Goal: Task Accomplishment & Management: Use online tool/utility

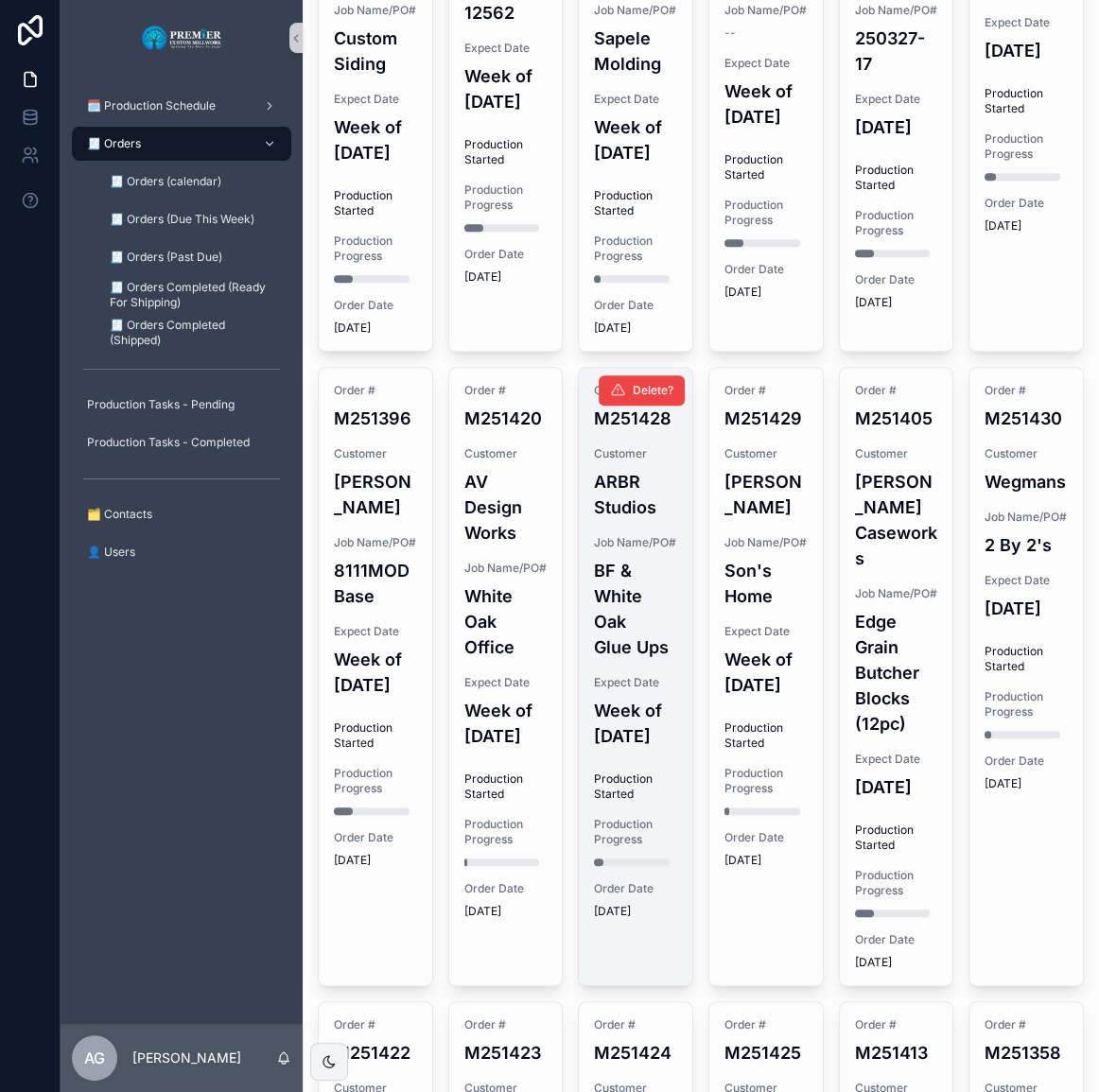
scroll to position [965, 0]
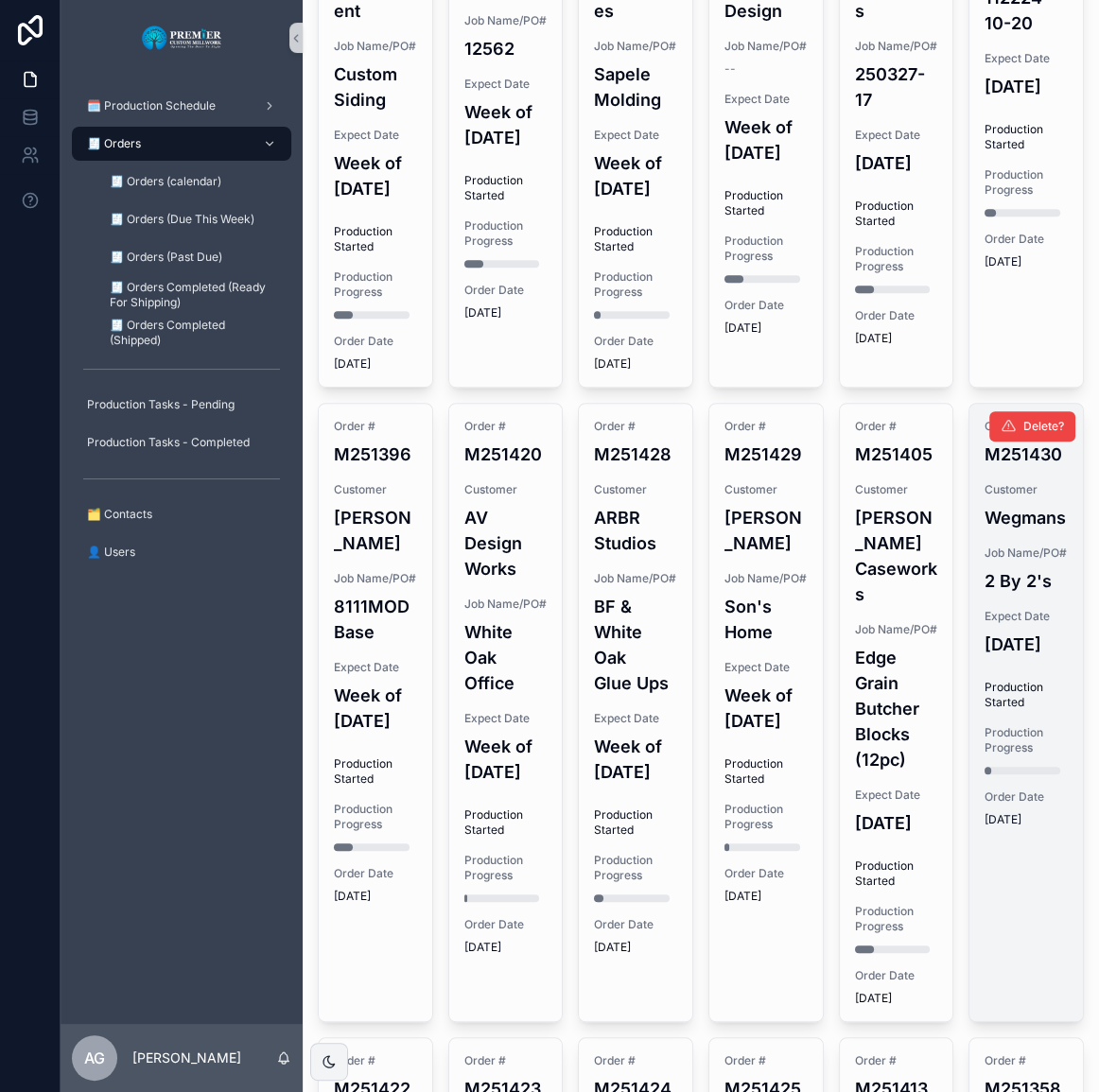
click at [1023, 658] on h4 "[DATE]" at bounding box center [1026, 644] width 83 height 25
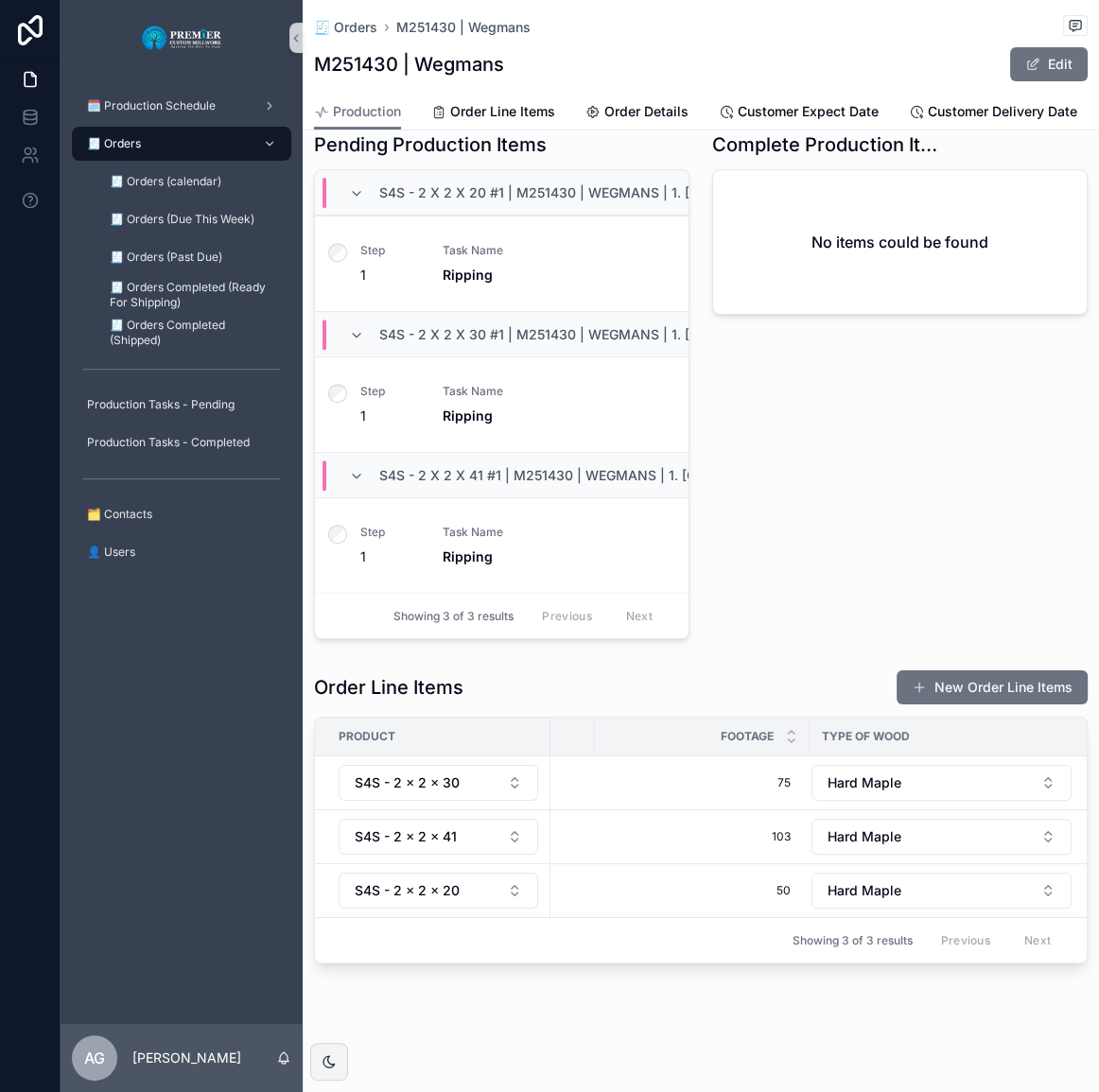
scroll to position [0, 969]
click at [768, 776] on span "75" at bounding box center [692, 783] width 177 height 15
drag, startPoint x: 732, startPoint y: 794, endPoint x: 586, endPoint y: 796, distance: 146.0
click at [586, 796] on div "🗓️ Production Schedule 🧾 Orders 🧾 Orders (calendar) 🧾 Orders (Due This Week) 🧾 …" at bounding box center [580, 546] width 1039 height 1092
type input "*"
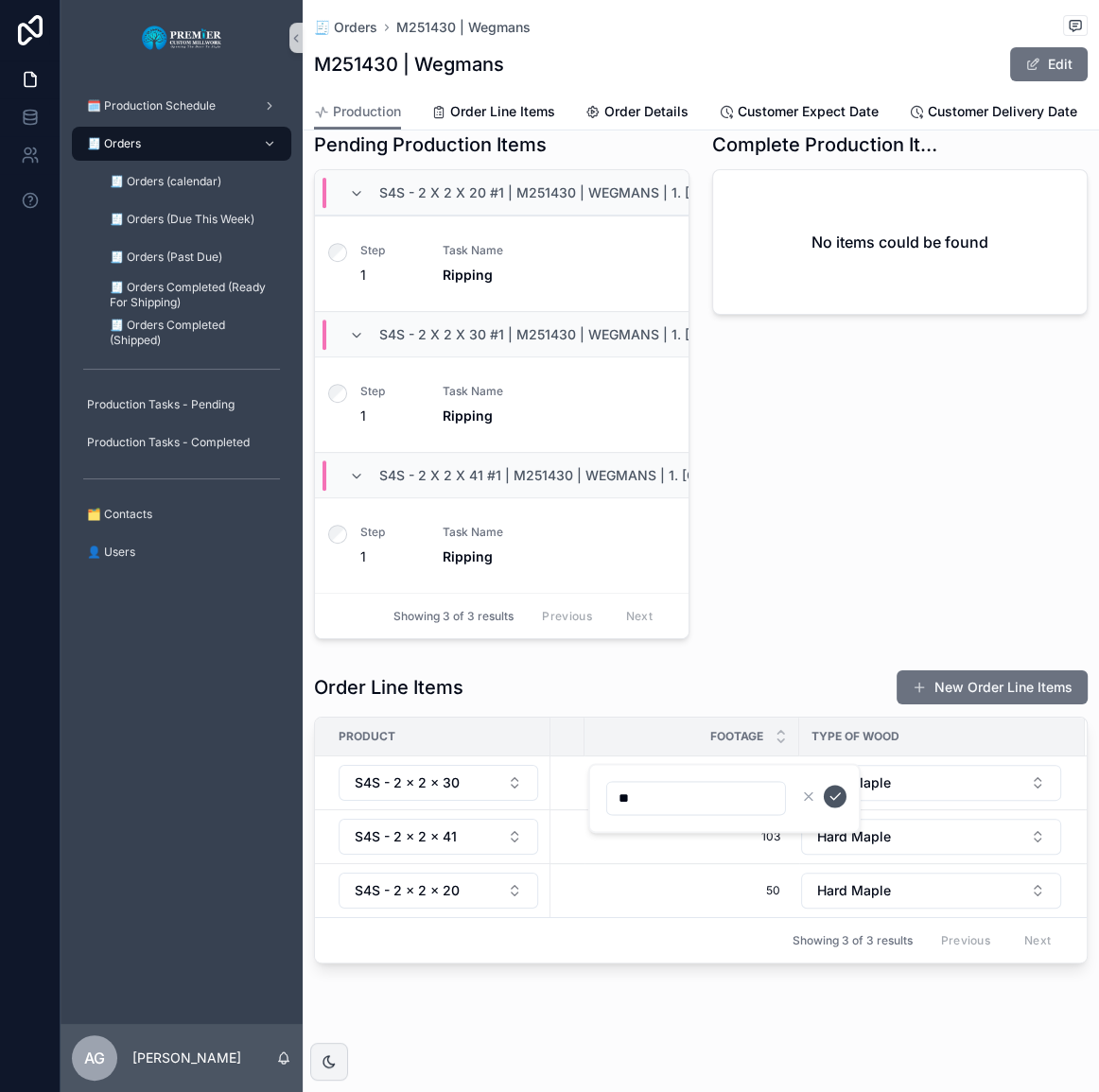
type input "**"
click at [830, 801] on icon "scrollable content" at bounding box center [836, 796] width 15 height 15
click at [728, 830] on span "103" at bounding box center [692, 838] width 177 height 15
drag, startPoint x: 637, startPoint y: 848, endPoint x: 576, endPoint y: 850, distance: 61.0
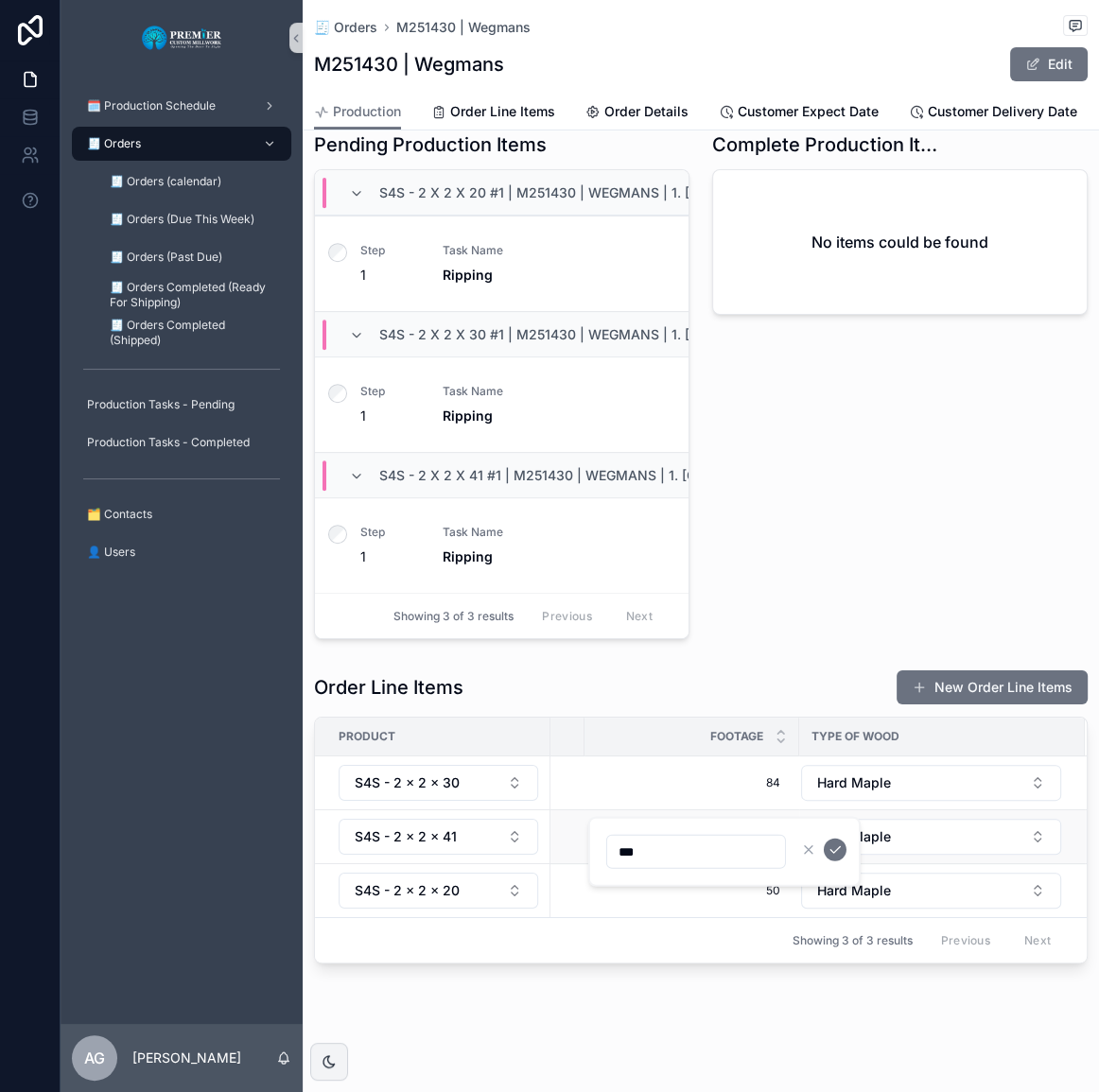
click at [576, 850] on div "🗓️ Production Schedule 🧾 Orders 🧾 Orders (calendar) 🧾 Orders (Due This Week) 🧾 …" at bounding box center [580, 546] width 1039 height 1092
type input "*"
type input "***"
click button "scrollable content" at bounding box center [835, 849] width 22 height 22
click at [700, 776] on span "84" at bounding box center [692, 783] width 177 height 15
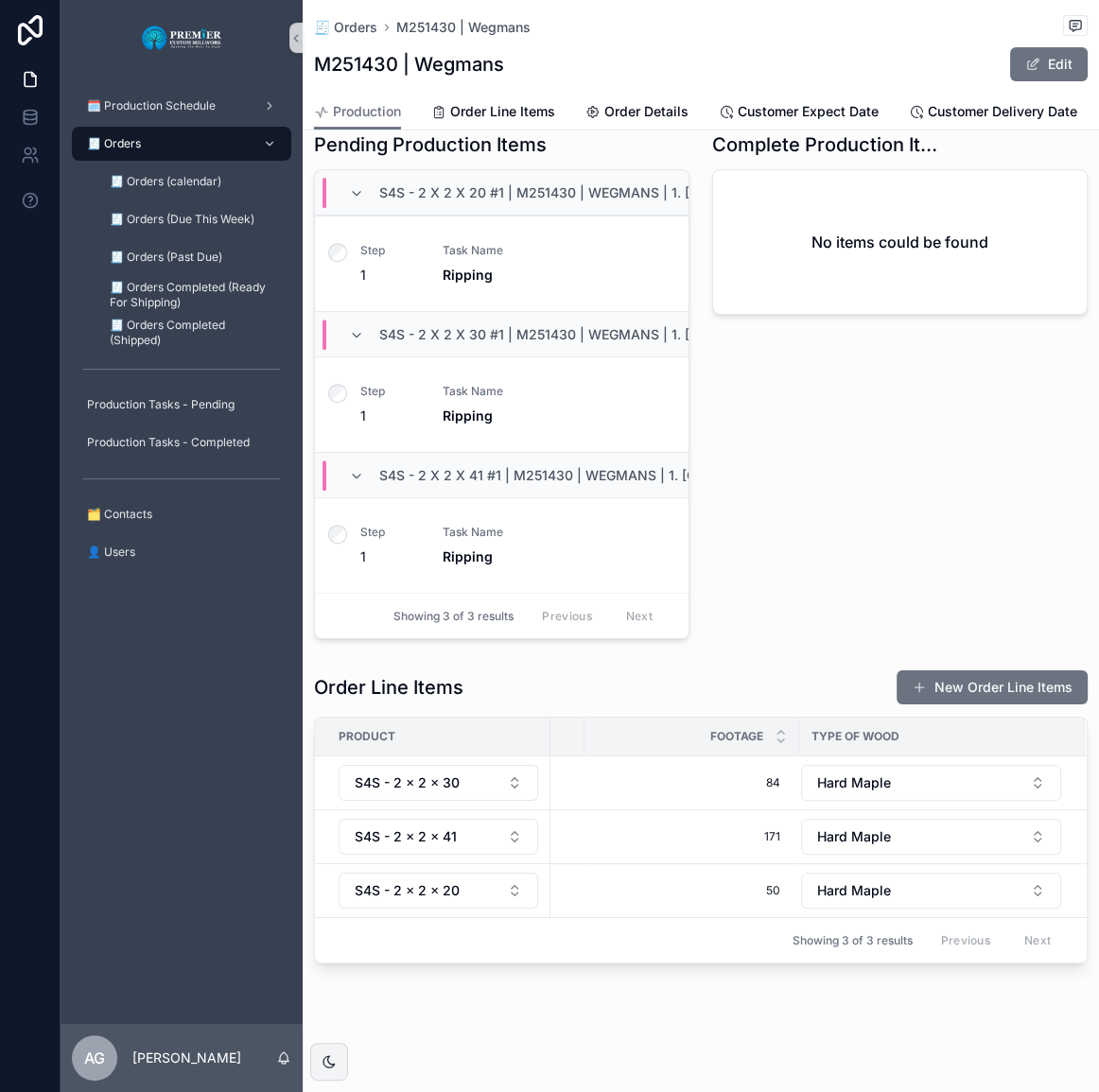
click at [837, 533] on div "Complete Production Items No items could be found" at bounding box center [901, 385] width 399 height 523
click at [797, 963] on div "Order Line Items New Order Line Items Product Gluing Sanding Finishing Currentl…" at bounding box center [700, 816] width 796 height 310
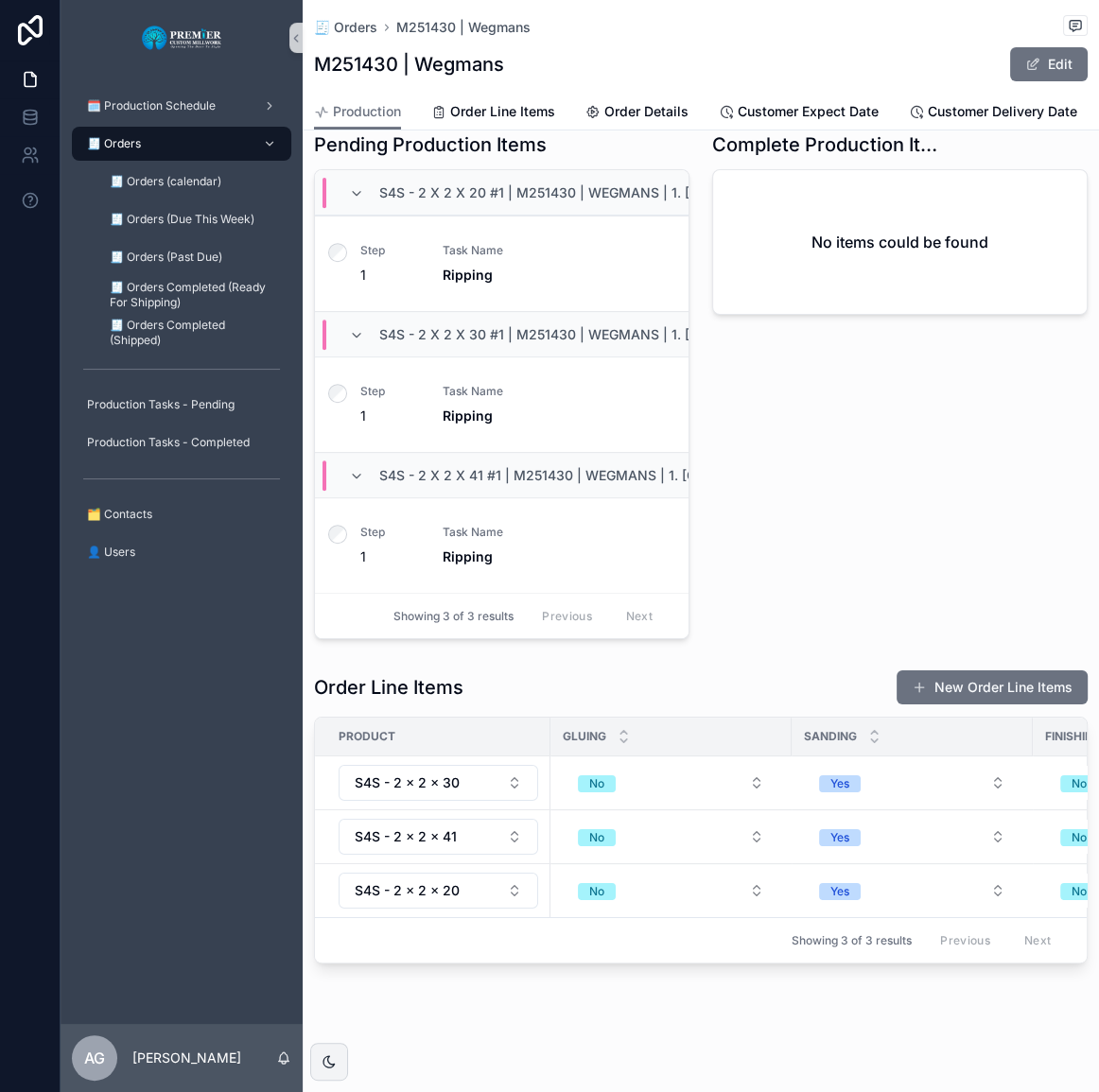
click at [629, 945] on div "Showing 3 of 3 results Previous Next" at bounding box center [701, 939] width 772 height 45
click at [866, 462] on div "Complete Production Items No items could be found" at bounding box center [901, 385] width 399 height 523
click at [156, 123] on div "🗓️ Production Schedule" at bounding box center [182, 105] width 242 height 38
click at [154, 133] on div "🧾 Orders" at bounding box center [181, 143] width 196 height 30
